Goal: Task Accomplishment & Management: Manage account settings

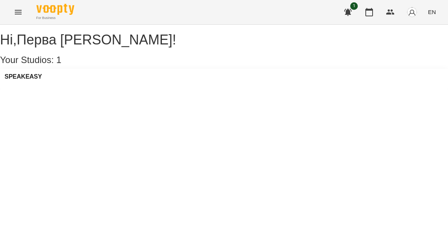
click at [345, 13] on icon "button" at bounding box center [348, 12] width 9 height 9
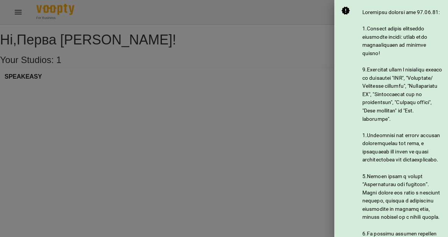
click at [293, 112] on div at bounding box center [224, 118] width 448 height 237
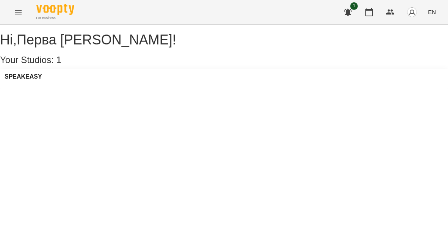
click at [49, 86] on div "SPEAKEASY" at bounding box center [224, 79] width 448 height 20
click at [32, 80] on h3 "SPEAKEASY" at bounding box center [24, 76] width 38 height 7
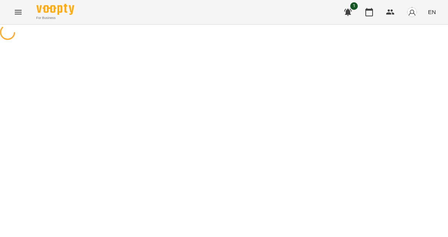
click at [32, 42] on div at bounding box center [224, 33] width 448 height 17
click at [15, 16] on icon "Menu" at bounding box center [18, 12] width 9 height 9
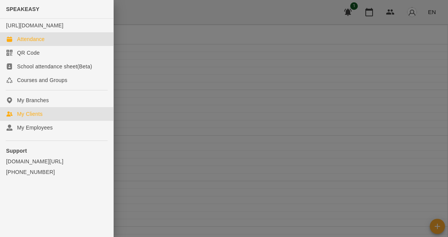
click at [30, 118] on div "My Clients" at bounding box center [29, 114] width 25 height 8
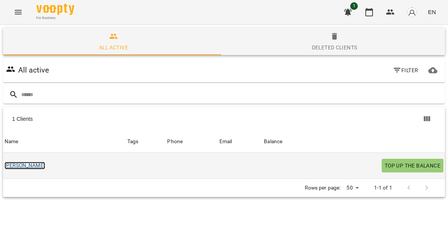
click at [8, 166] on link "[PERSON_NAME]" at bounding box center [25, 166] width 41 height 8
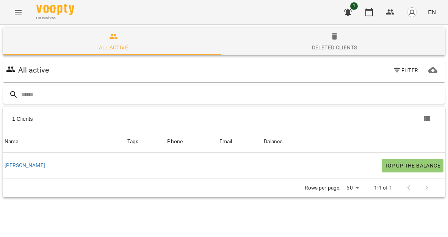
type input "*"
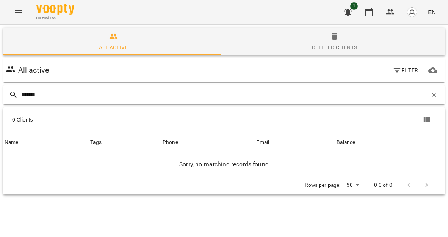
type input "********"
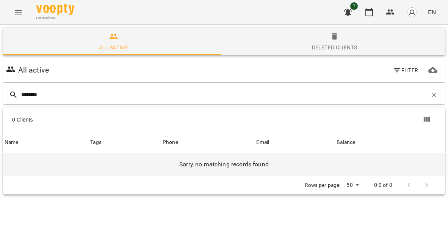
scroll to position [33, 0]
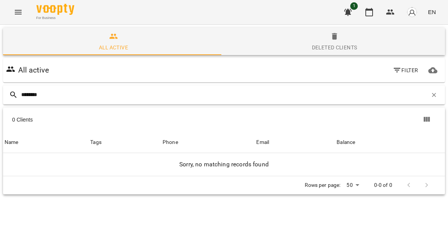
click at [159, 88] on input "********" at bounding box center [224, 94] width 407 height 13
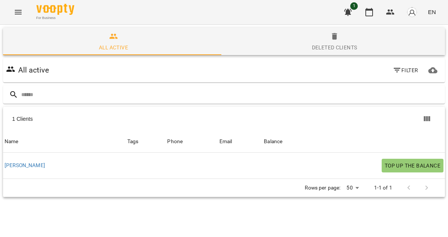
scroll to position [0, 0]
click at [18, 14] on icon "Menu" at bounding box center [18, 12] width 7 height 5
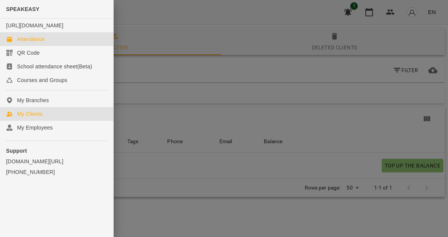
click at [36, 43] on div "Attendance" at bounding box center [31, 39] width 28 height 8
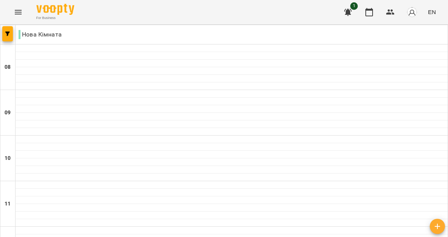
click at [20, 13] on icon "Menu" at bounding box center [18, 12] width 9 height 9
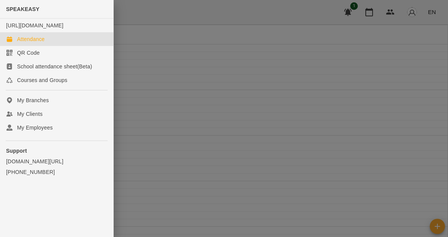
click at [49, 46] on link "Attendance" at bounding box center [56, 39] width 113 height 14
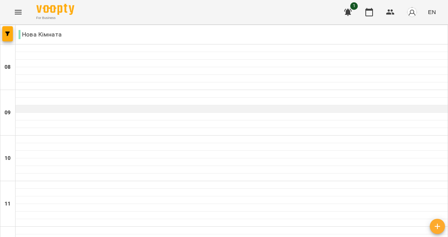
scroll to position [245, 0]
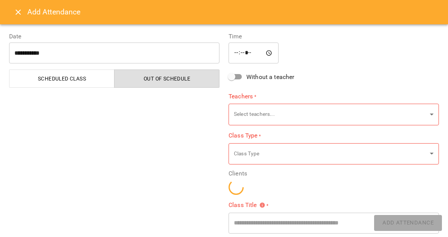
type input "**********"
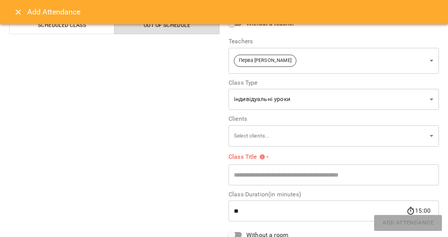
scroll to position [61, 0]
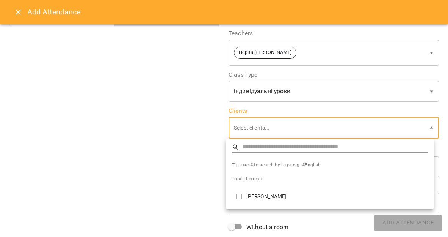
click at [188, 153] on div at bounding box center [224, 118] width 448 height 237
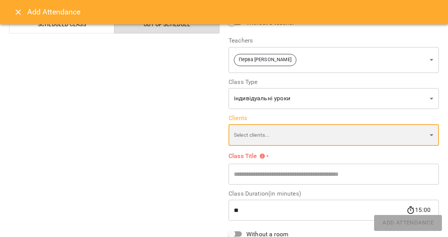
scroll to position [53, 0]
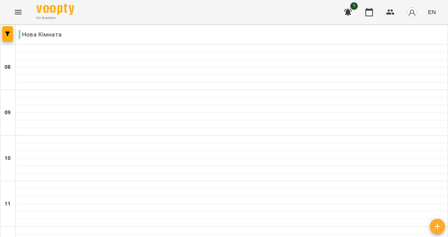
click at [23, 15] on button "Menu" at bounding box center [18, 12] width 18 height 18
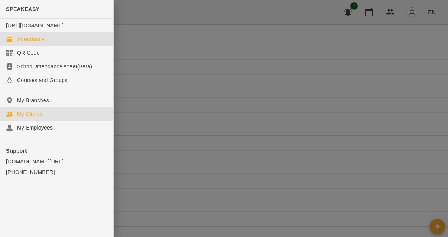
click at [31, 118] on div "My Clients" at bounding box center [29, 114] width 25 height 8
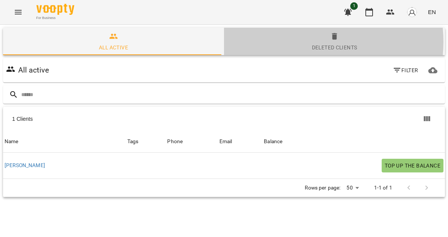
click at [308, 42] on span "Deleted clients" at bounding box center [335, 42] width 212 height 20
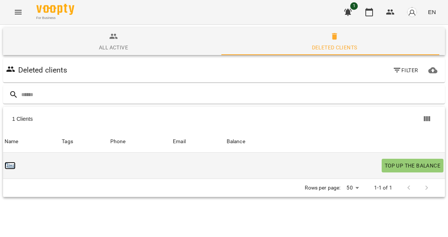
click at [12, 165] on link "Діна" at bounding box center [10, 166] width 11 height 8
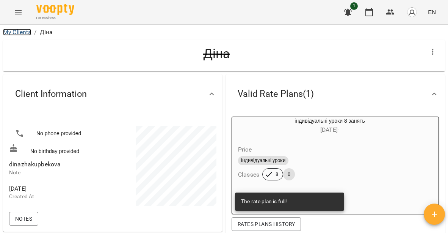
click at [17, 33] on link "My Clients" at bounding box center [17, 31] width 28 height 7
